Goal: Check status: Check status

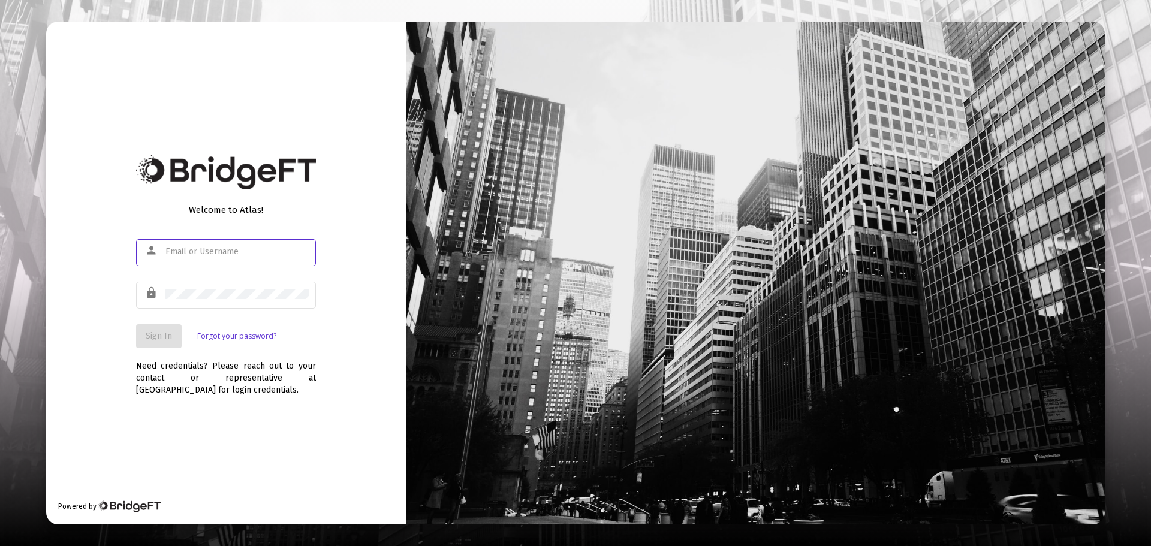
type input "[PERSON_NAME][EMAIL_ADDRESS][DOMAIN_NAME]"
click at [192, 312] on div "lock" at bounding box center [226, 301] width 180 height 38
click at [156, 341] on button "Sign In" at bounding box center [159, 336] width 46 height 24
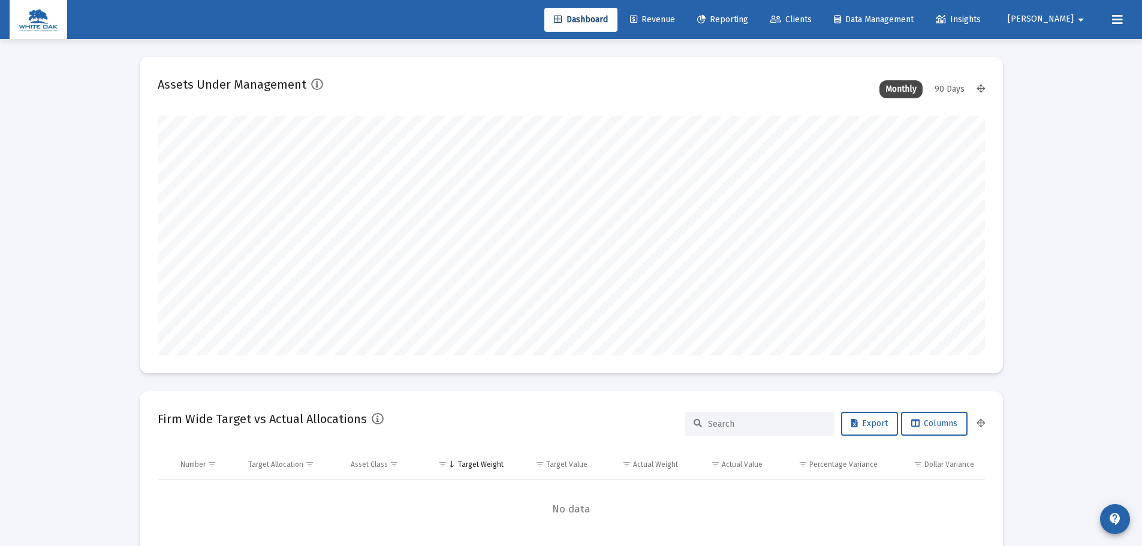
scroll to position [240, 445]
click at [945, 91] on div "90 Days" at bounding box center [950, 89] width 42 height 18
type input "[DATE]"
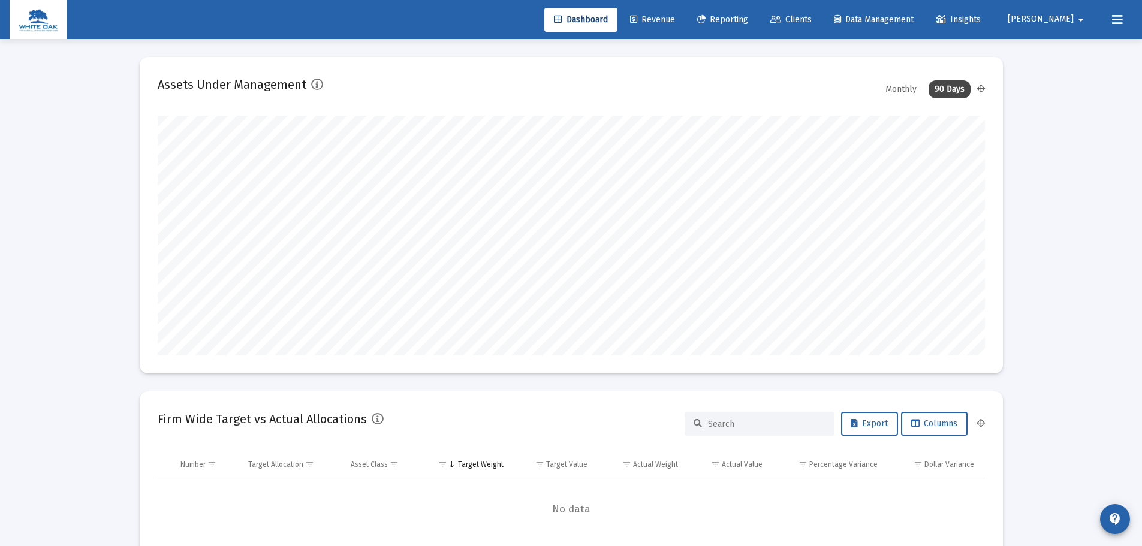
scroll to position [240, 387]
click at [945, 91] on div "90 Days" at bounding box center [950, 89] width 42 height 18
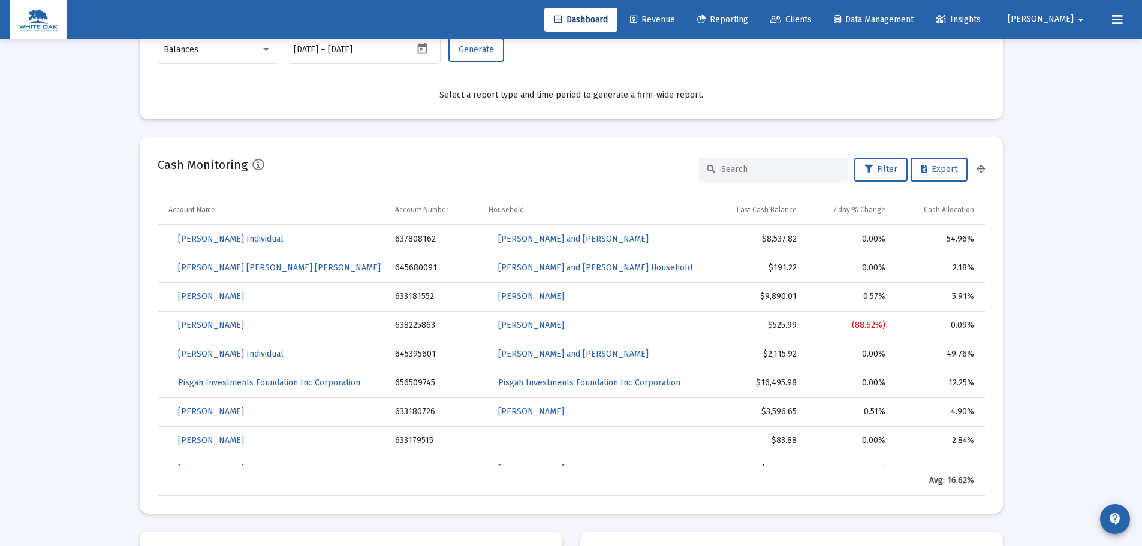
scroll to position [660, 0]
